Goal: Obtain resource: Obtain resource

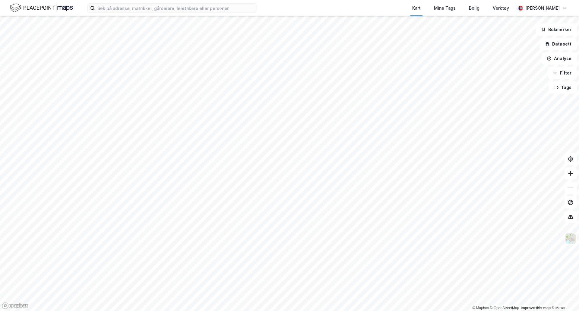
click at [281, 0] on html "Kart Mine Tags Bolig Verktøy [PERSON_NAME] © Mapbox © OpenStreetMap Improve thi…" at bounding box center [289, 155] width 579 height 311
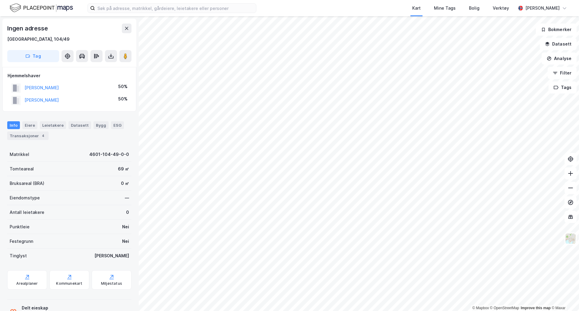
click at [113, 60] on button at bounding box center [111, 56] width 12 height 12
click at [103, 69] on div "Last ned grunnbok" at bounding box center [85, 68] width 64 height 10
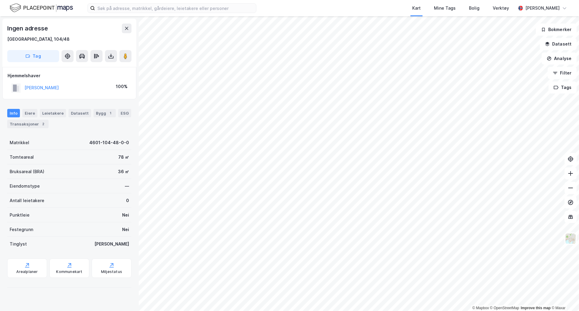
click at [126, 55] on image at bounding box center [126, 56] width 4 height 6
click at [115, 56] on button at bounding box center [111, 56] width 12 height 12
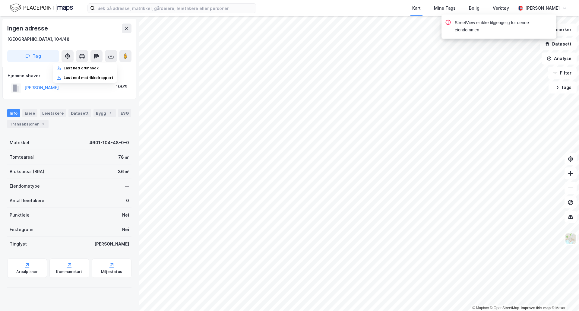
click at [105, 68] on div "Last ned grunnbok" at bounding box center [85, 68] width 64 height 10
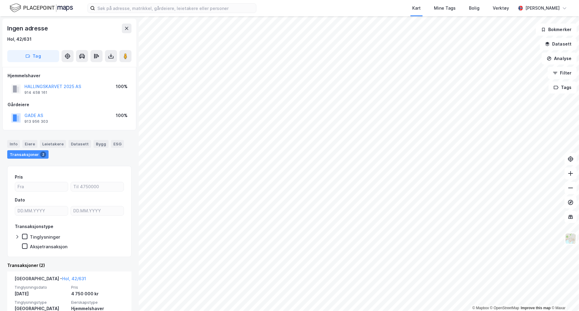
click at [129, 30] on icon at bounding box center [126, 28] width 5 height 5
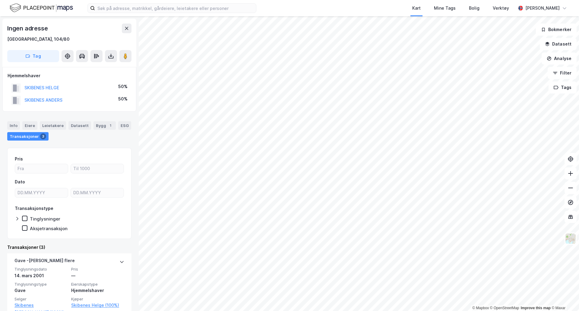
click at [107, 56] on button at bounding box center [111, 56] width 12 height 12
click at [103, 72] on div "Last ned grunnbok" at bounding box center [85, 68] width 64 height 10
